Goal: Task Accomplishment & Management: Manage account settings

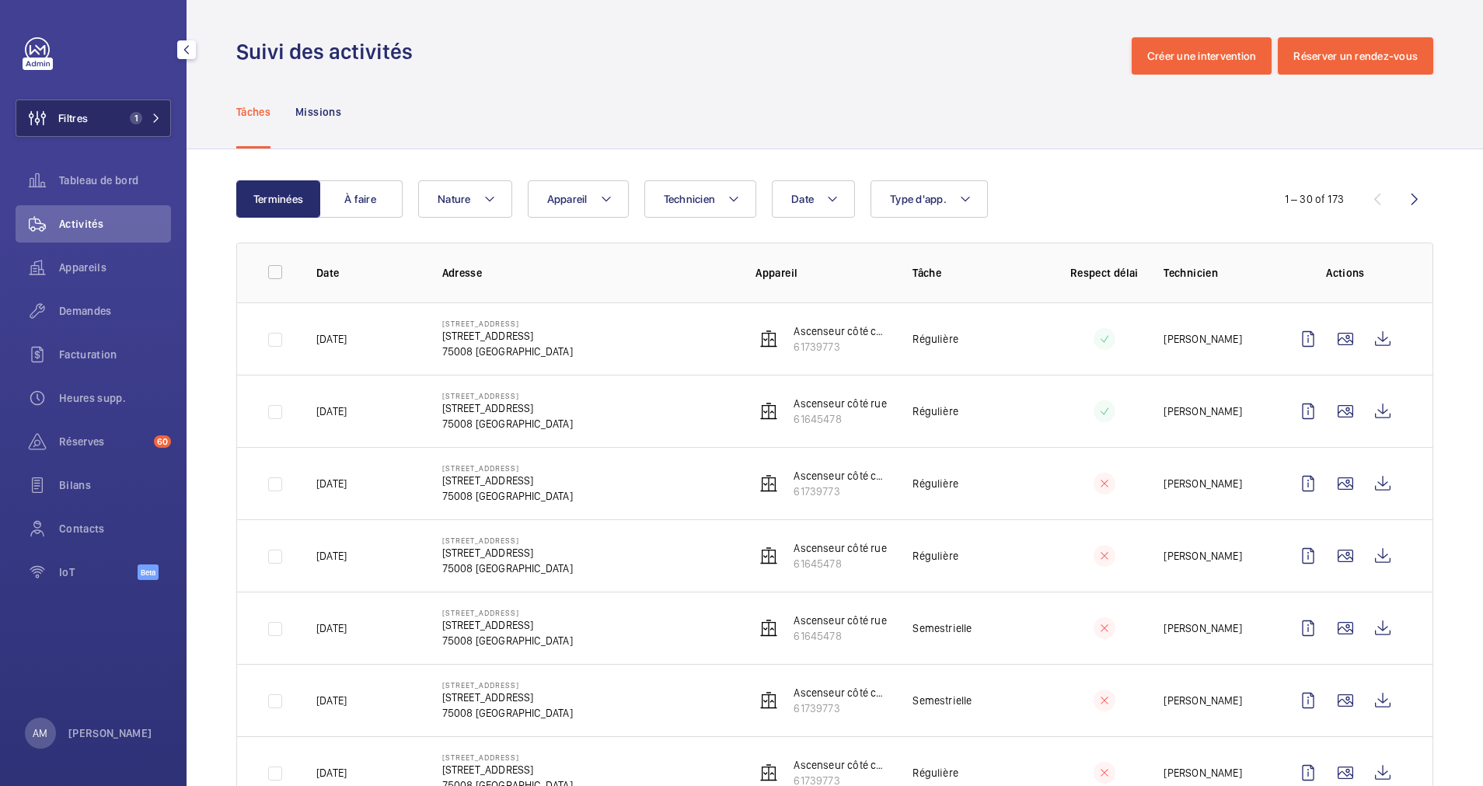
click at [153, 112] on span "1" at bounding box center [142, 118] width 37 height 12
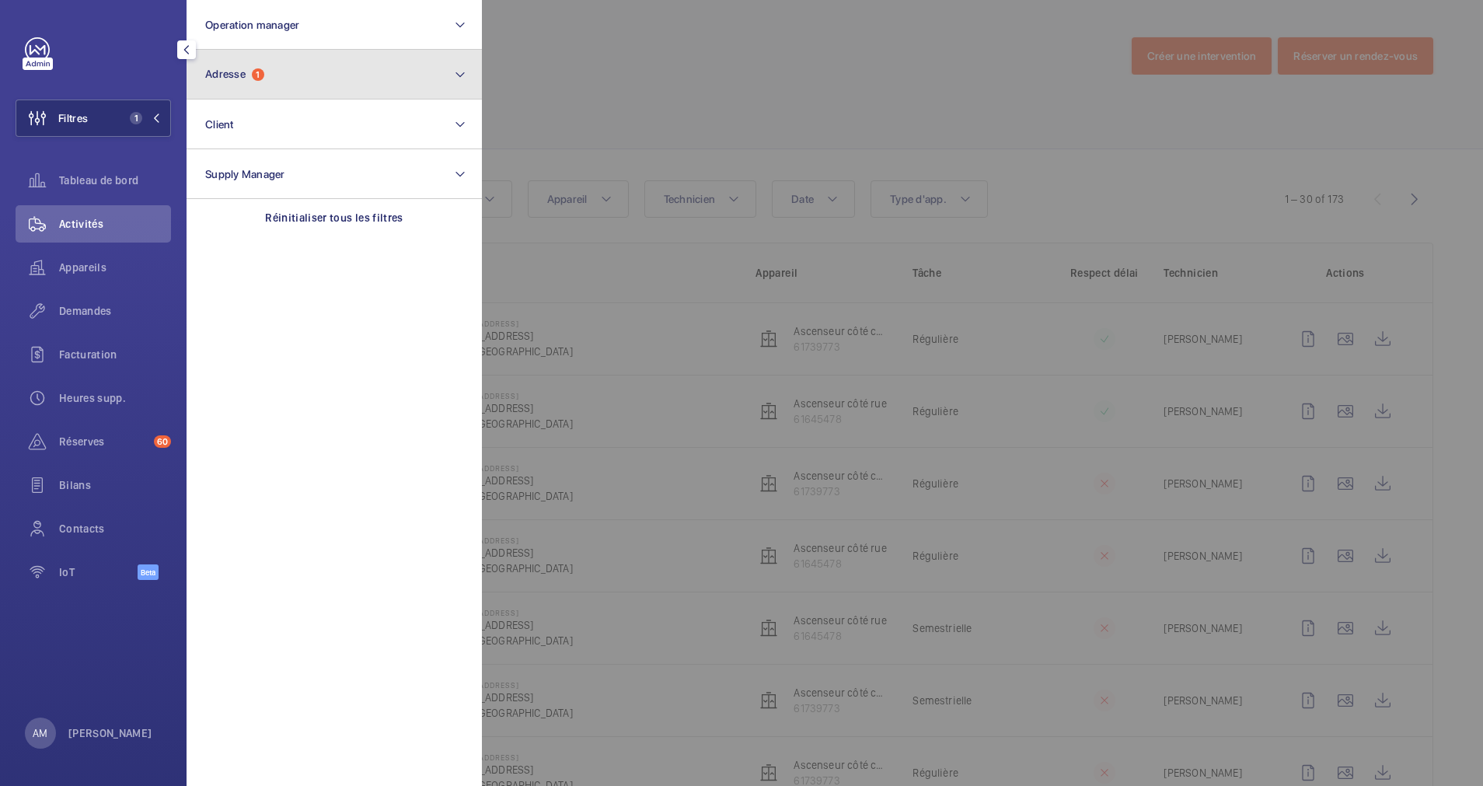
click at [319, 92] on button "Adresse 1" at bounding box center [334, 75] width 295 height 50
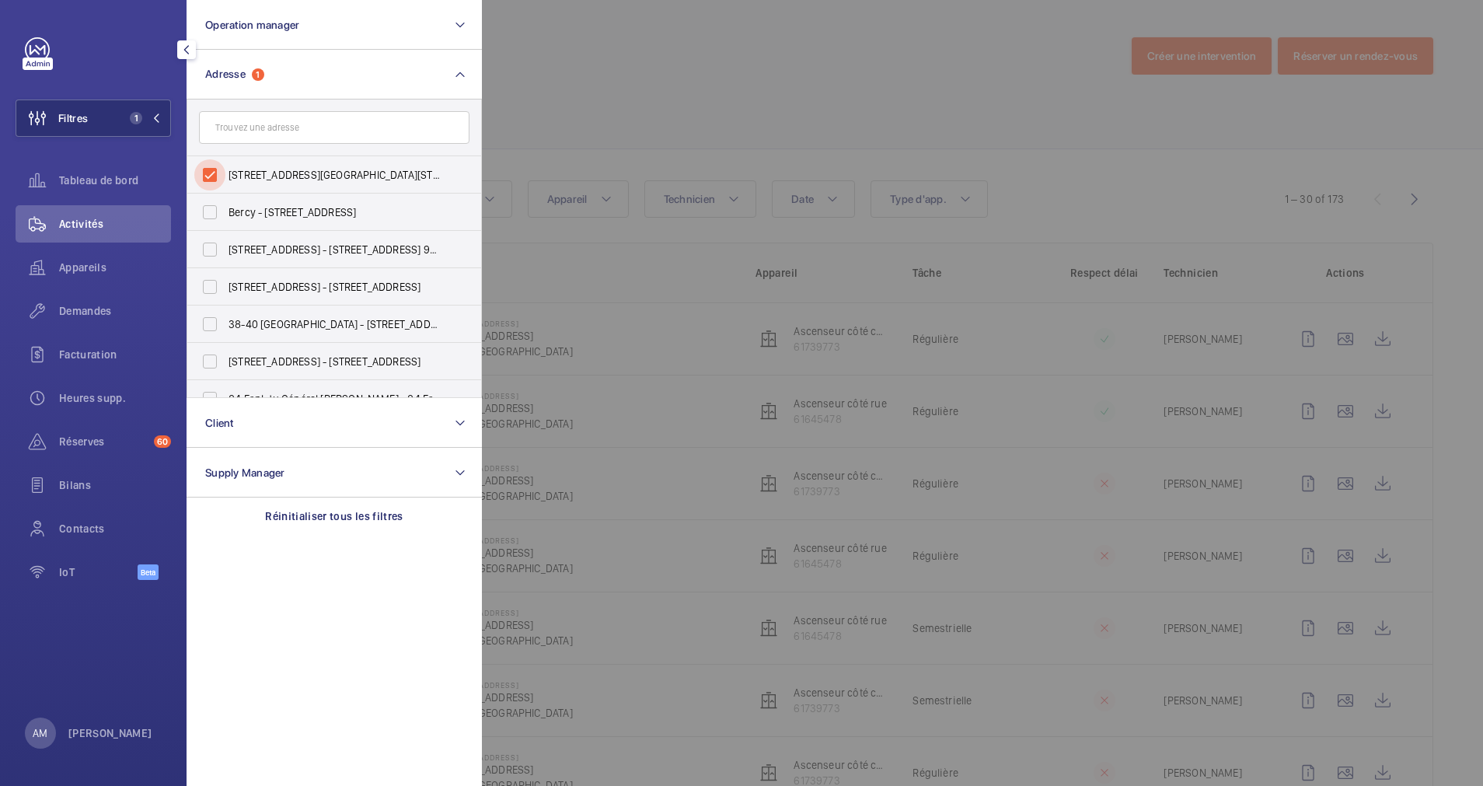
drag, startPoint x: 212, startPoint y: 176, endPoint x: 286, endPoint y: 118, distance: 94.1
click at [216, 173] on input "[STREET_ADDRESS][GEOGRAPHIC_DATA][STREET_ADDRESS]" at bounding box center [209, 174] width 31 height 31
checkbox input "false"
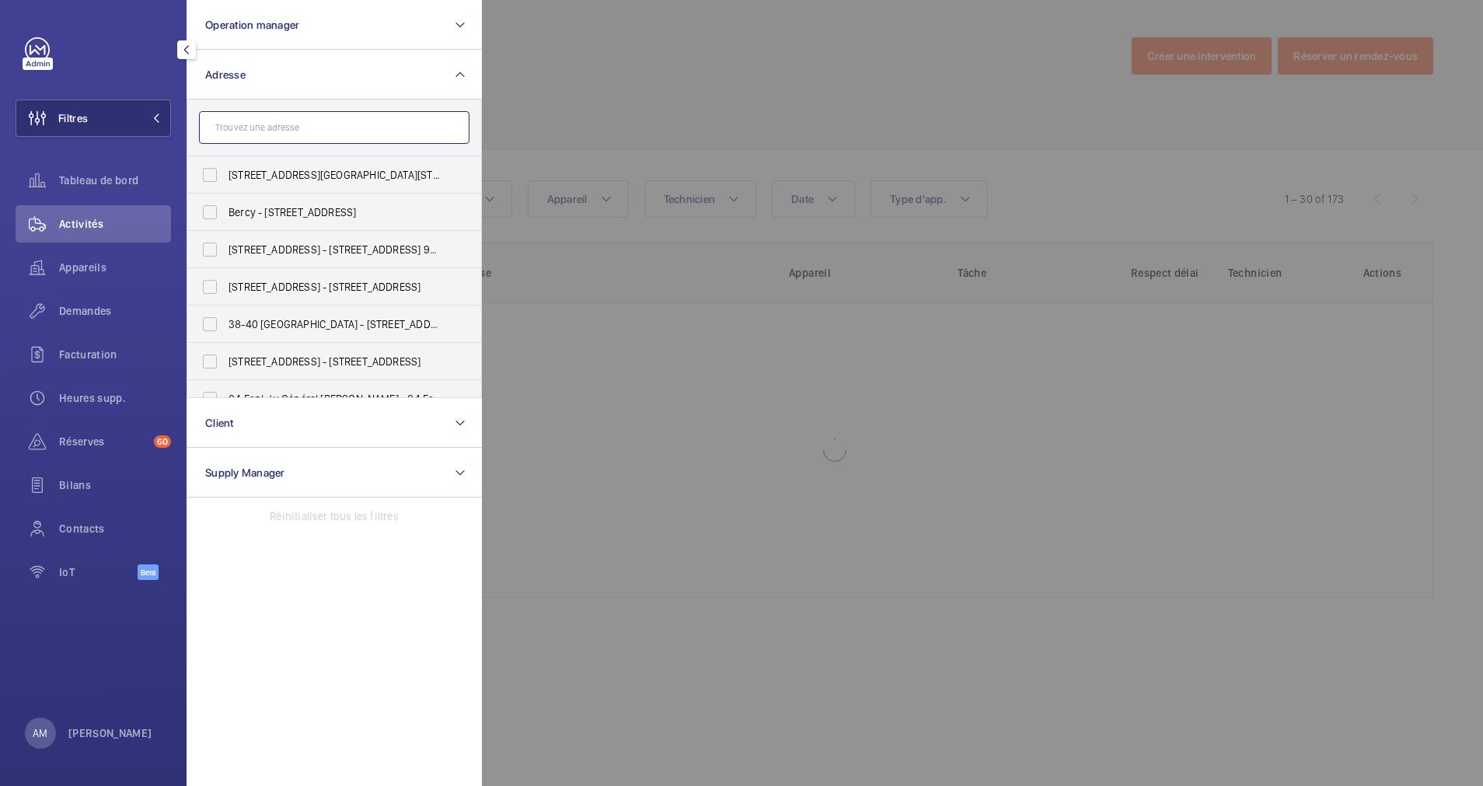
click at [286, 118] on input "text" at bounding box center [334, 127] width 271 height 33
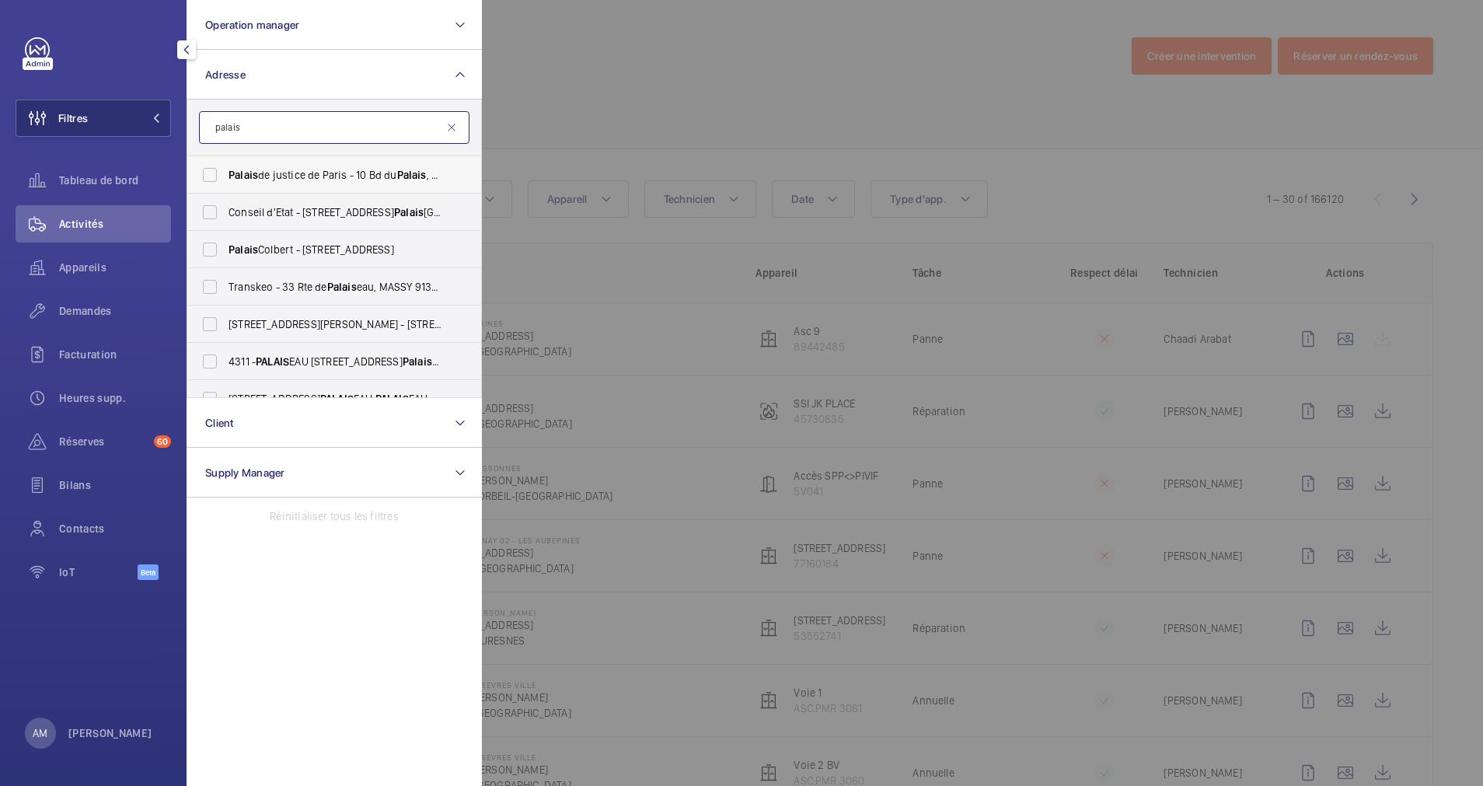
type input "palais"
click at [243, 173] on span "Palais" at bounding box center [244, 175] width 30 height 12
click at [225, 173] on input "[GEOGRAPHIC_DATA] - 10 [GEOGRAPHIC_DATA]" at bounding box center [209, 174] width 31 height 31
checkbox input "true"
click at [598, 115] on div at bounding box center [1223, 393] width 1483 height 786
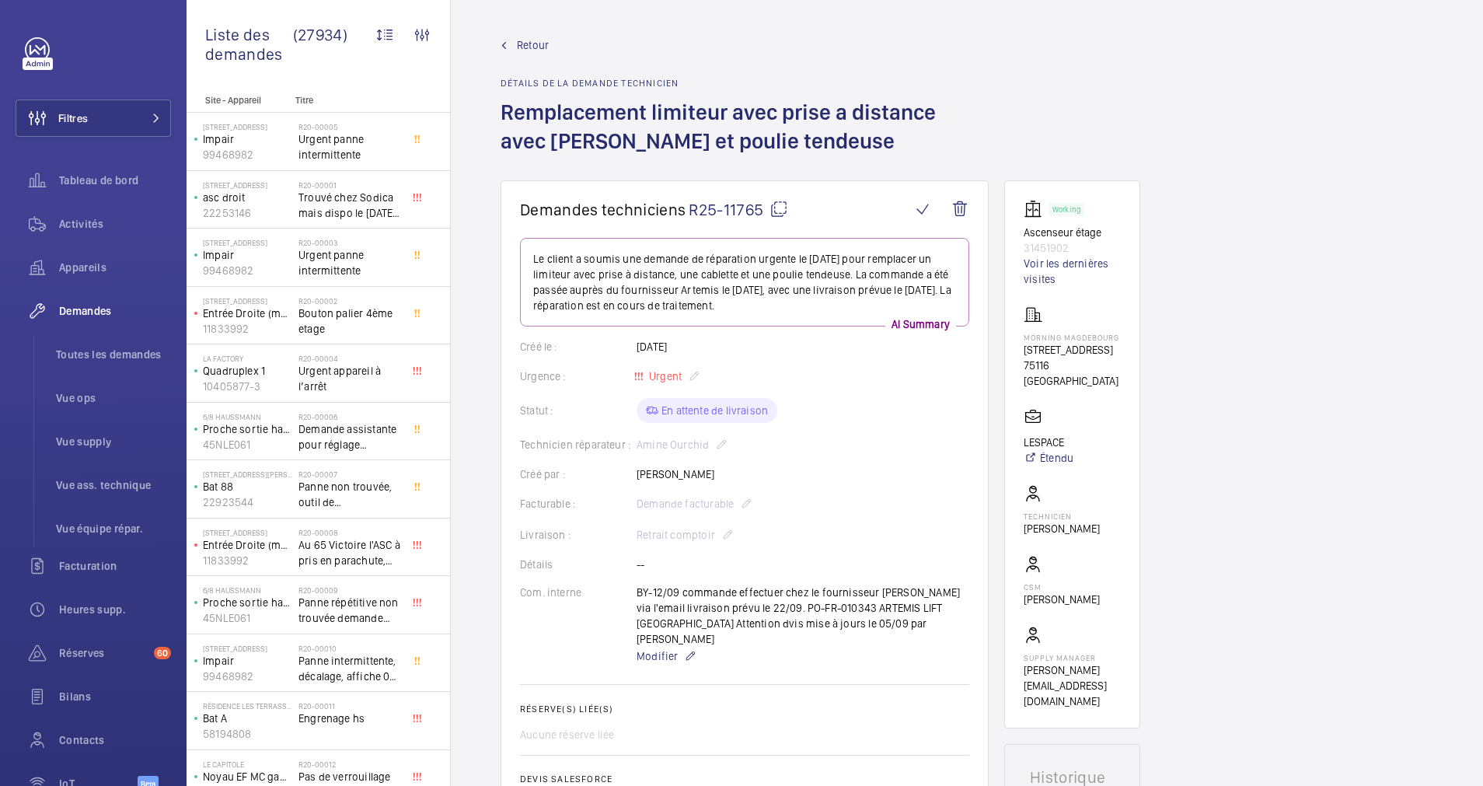
click at [778, 207] on mat-icon at bounding box center [779, 209] width 19 height 19
